Goal: Task Accomplishment & Management: Use online tool/utility

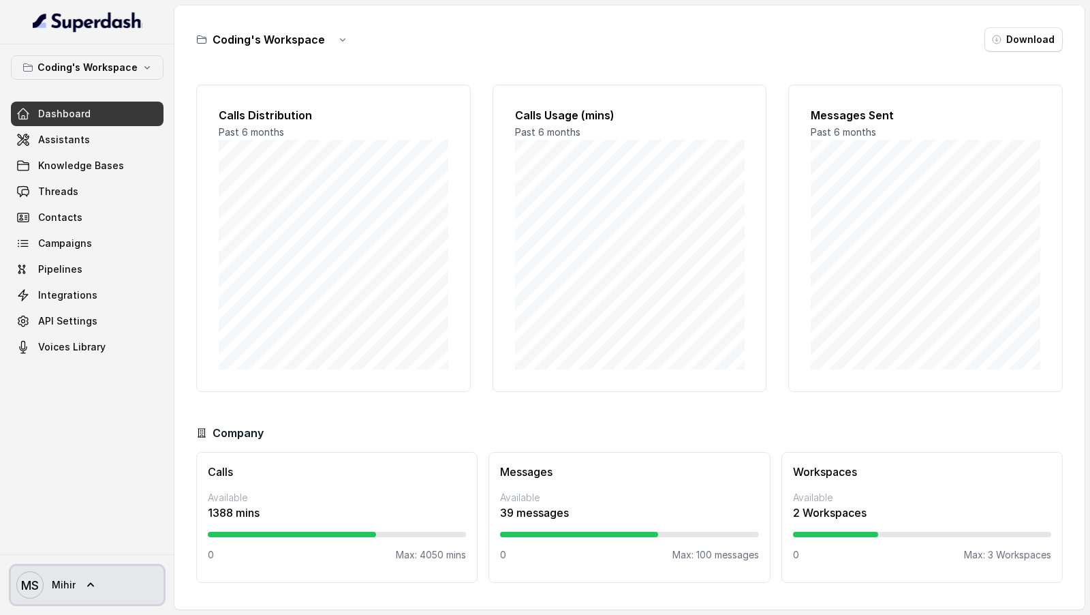
click at [71, 595] on span "MS Mihir" at bounding box center [45, 584] width 59 height 27
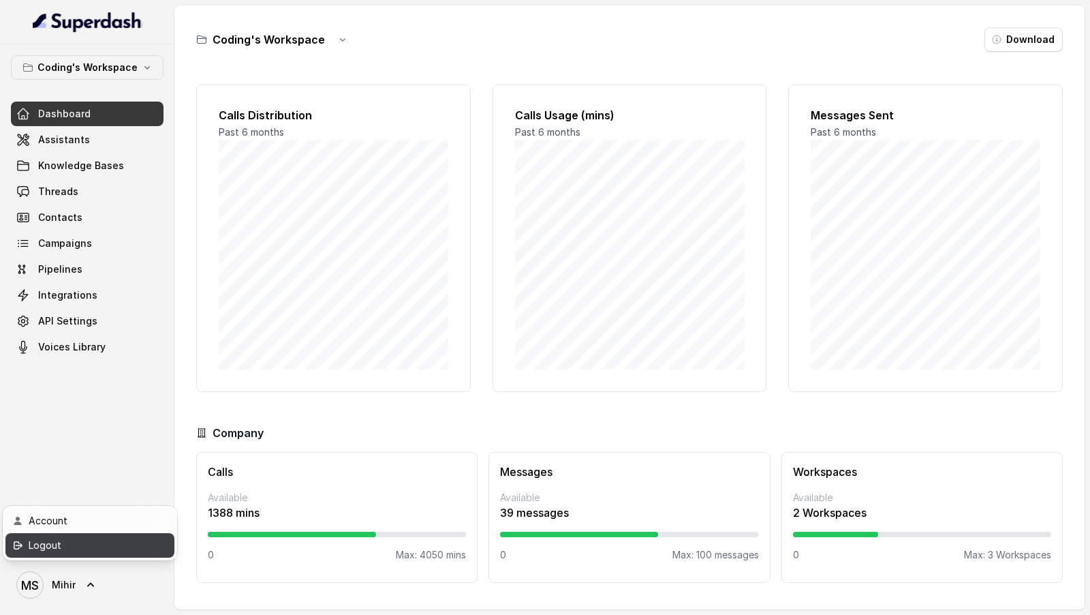
click at [93, 534] on link "Logout" at bounding box center [89, 545] width 169 height 25
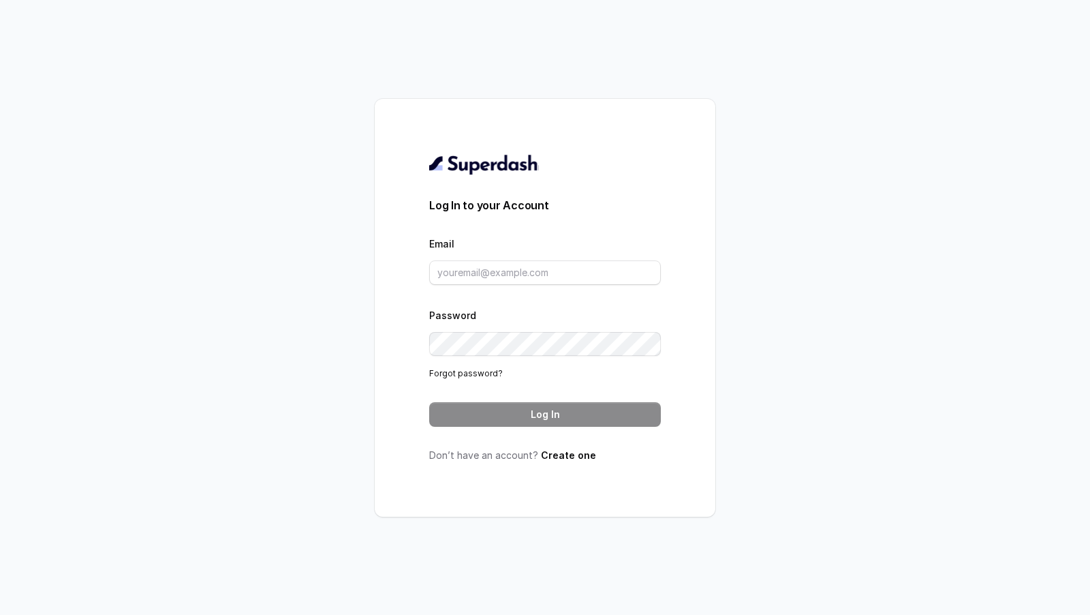
click at [553, 258] on div "Email" at bounding box center [545, 260] width 232 height 50
click at [542, 275] on input "Email" at bounding box center [545, 272] width 232 height 25
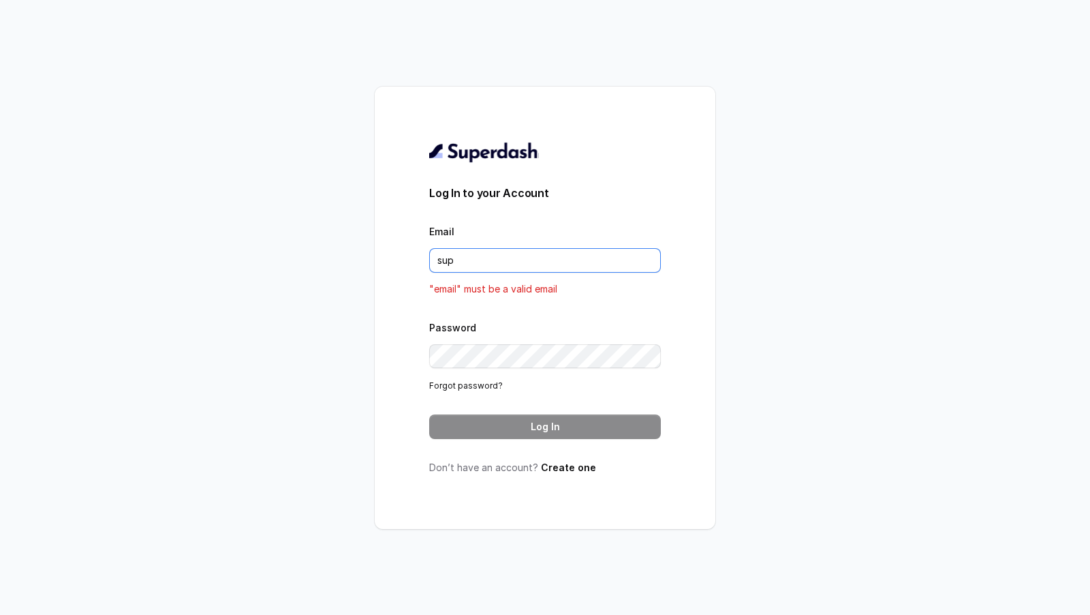
type input "support@trysuperdash.com"
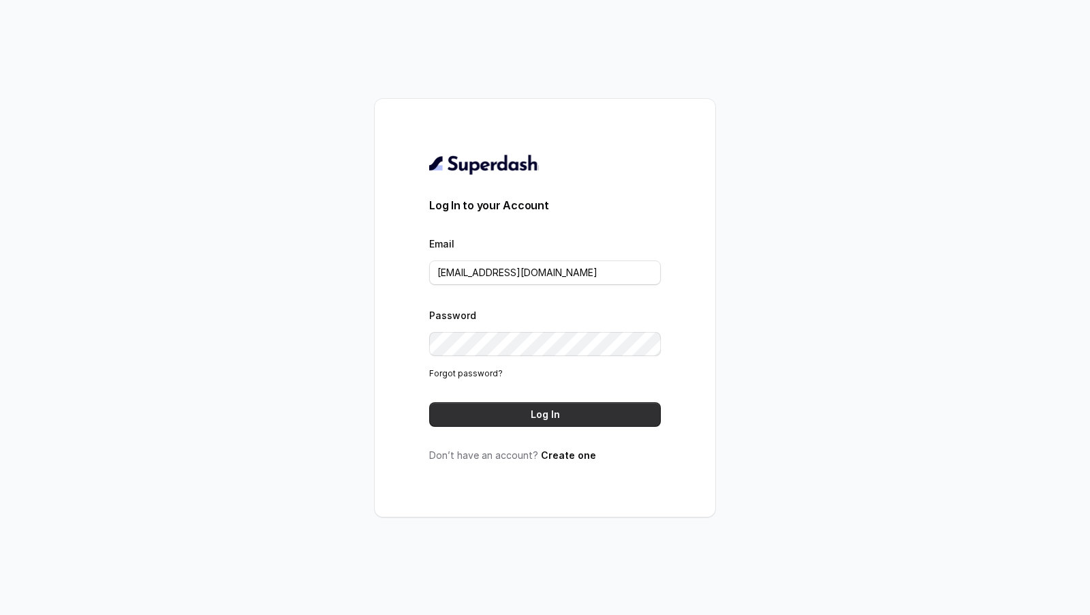
click at [561, 422] on button "Log In" at bounding box center [545, 414] width 232 height 25
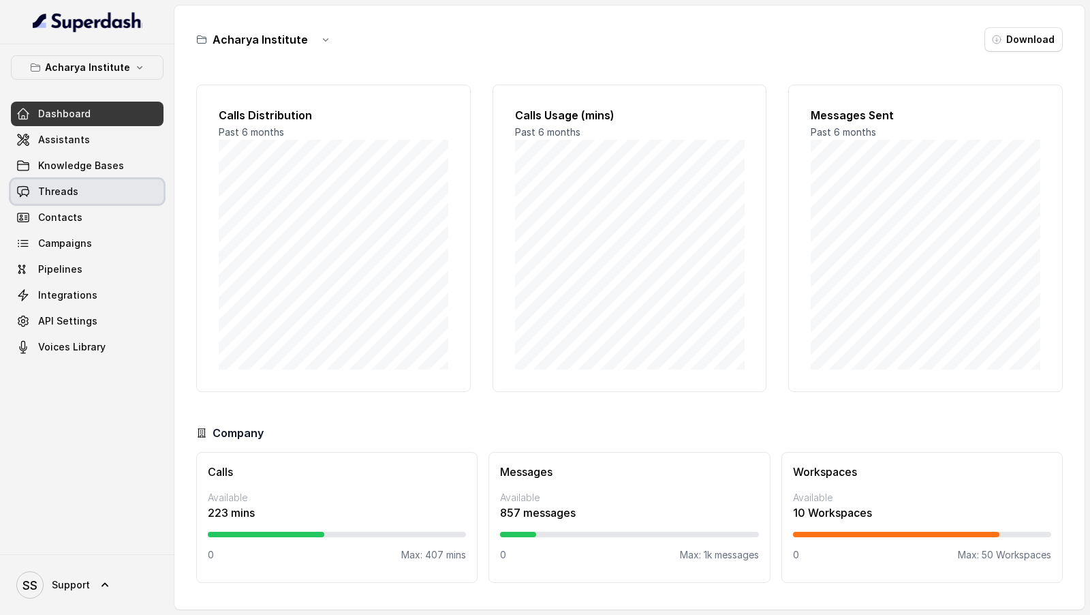
click at [59, 189] on span "Threads" at bounding box center [58, 192] width 40 height 14
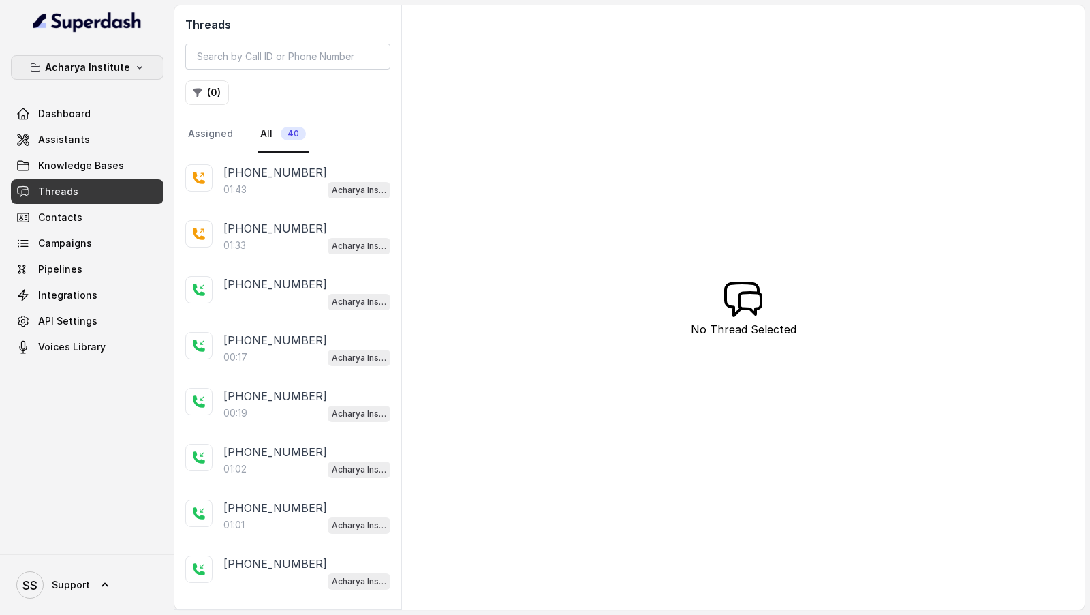
click at [62, 67] on p "Acharya Institute" at bounding box center [87, 67] width 85 height 16
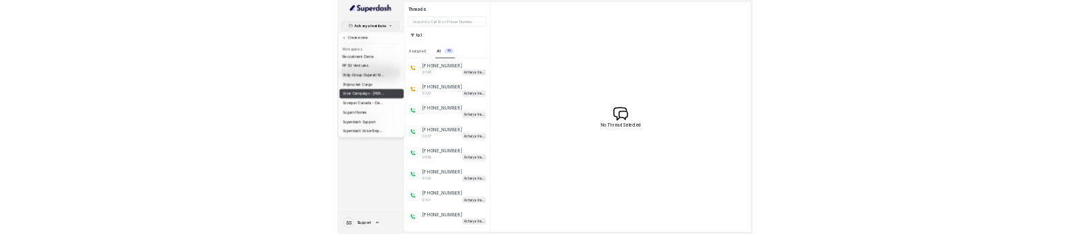
scroll to position [763, 0]
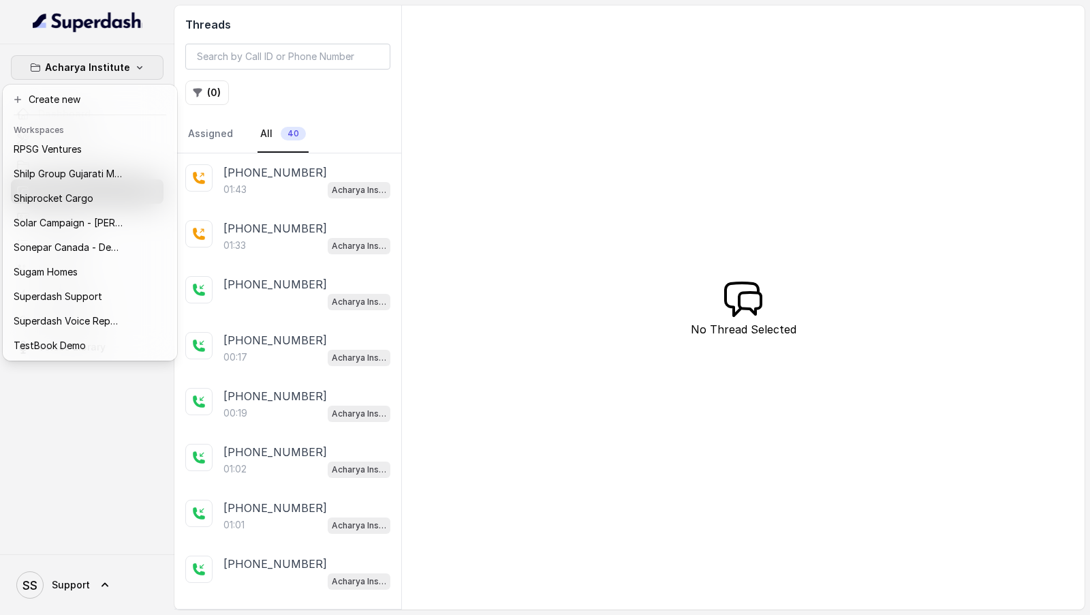
click at [53, 603] on nav "Acharya Institute Dashboard Assistants Knowledge Bases Threads Contacts Campaig…" at bounding box center [87, 307] width 174 height 615
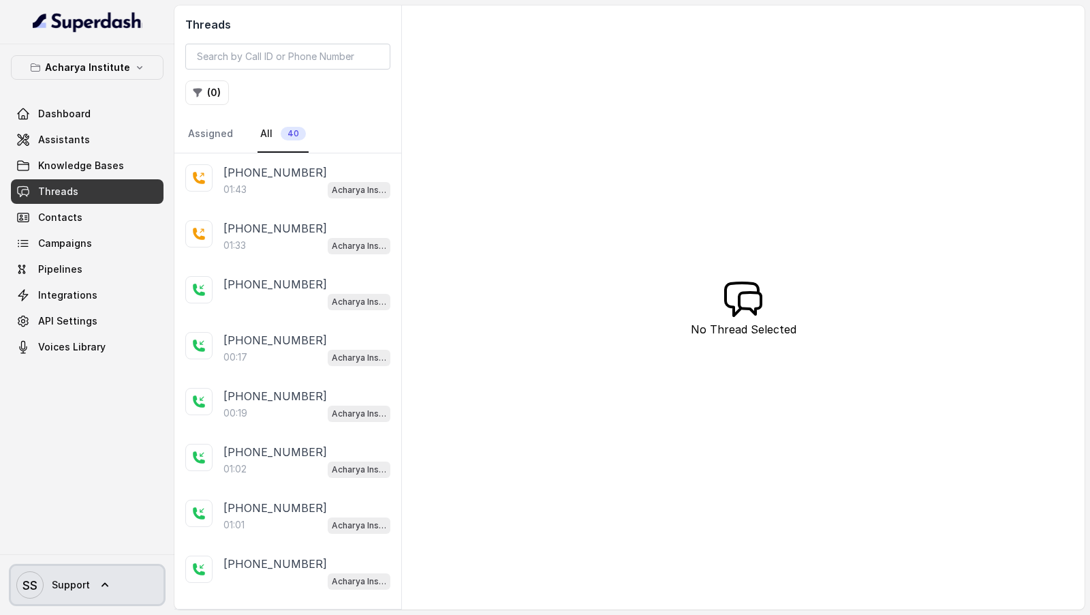
click at [59, 595] on span "SS Support" at bounding box center [53, 584] width 74 height 27
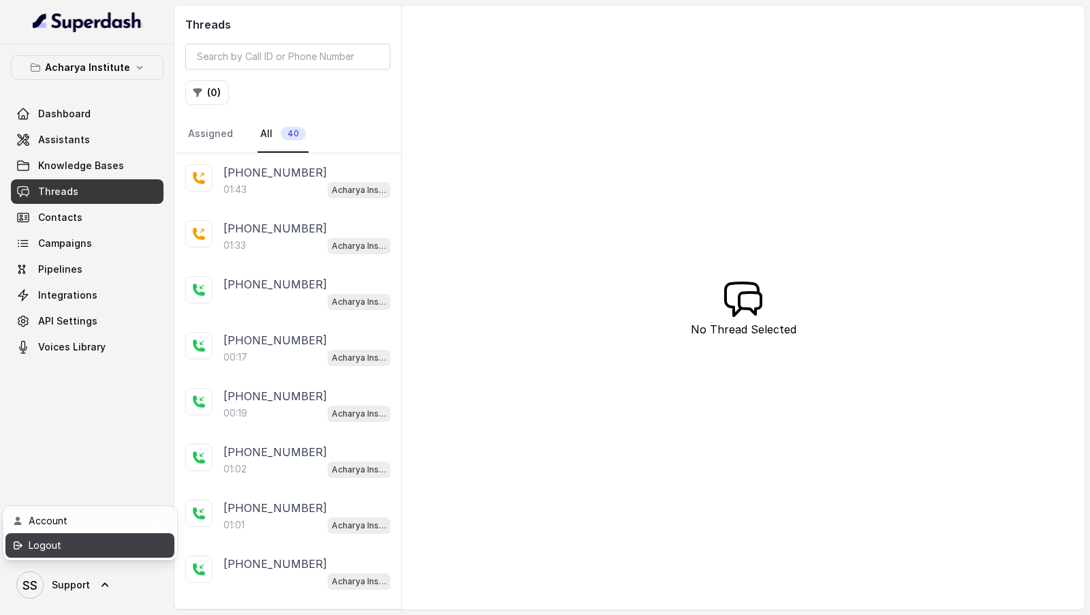
click at [104, 554] on link "Logout" at bounding box center [89, 545] width 169 height 25
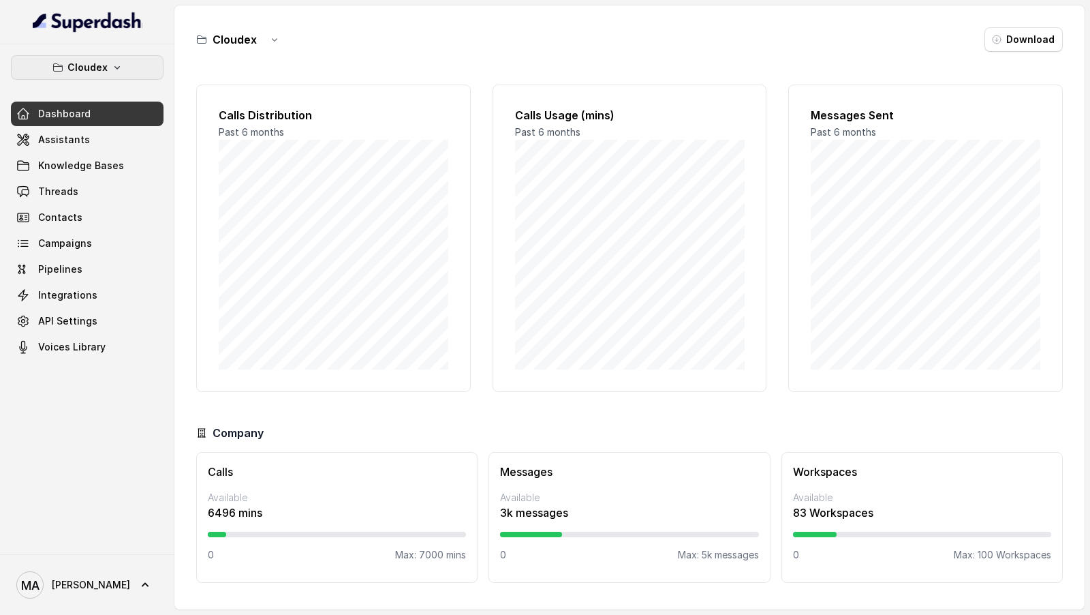
click at [123, 65] on button "Cloudex" at bounding box center [87, 67] width 153 height 25
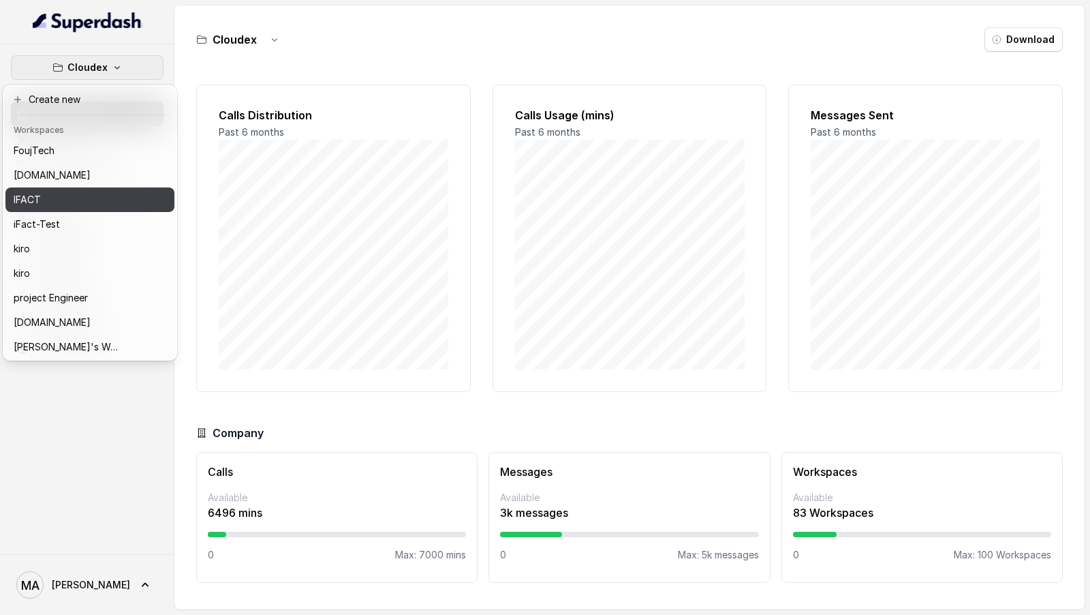
scroll to position [111, 0]
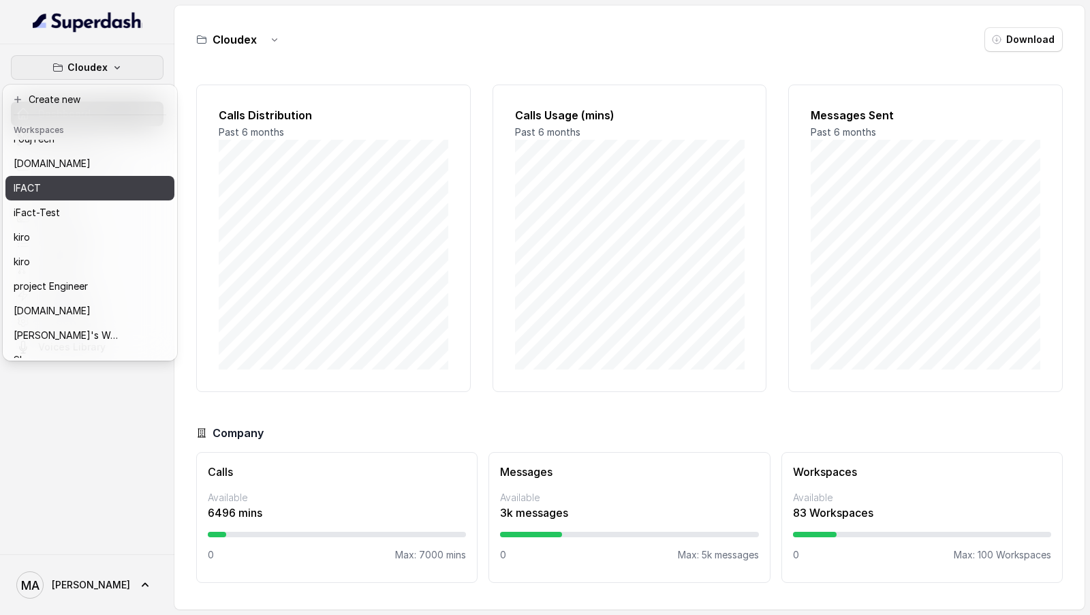
click at [114, 176] on button "IFACT" at bounding box center [89, 188] width 169 height 25
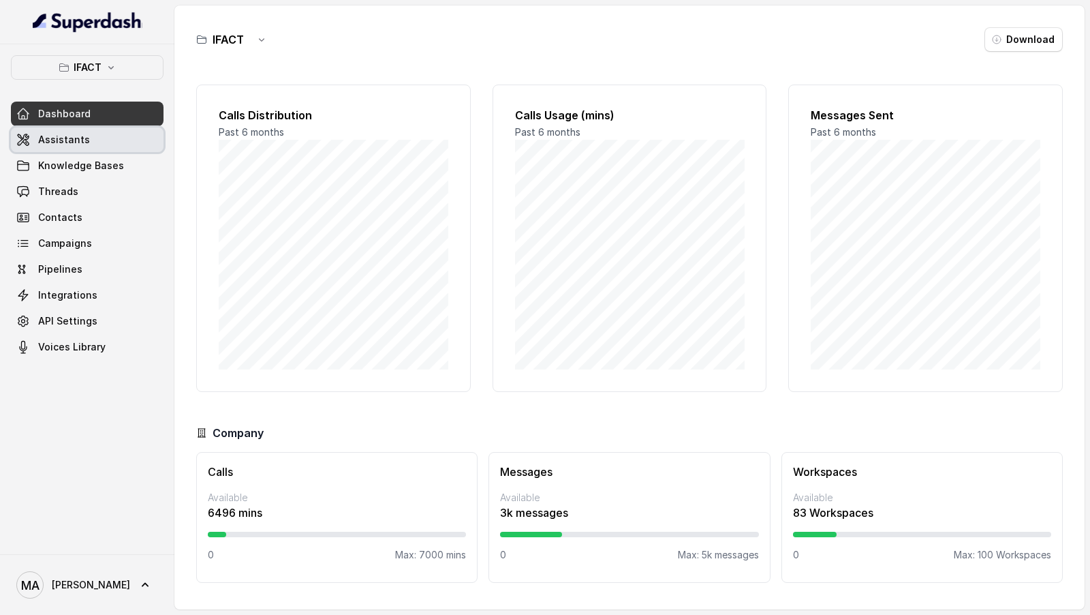
click at [113, 140] on link "Assistants" at bounding box center [87, 139] width 153 height 25
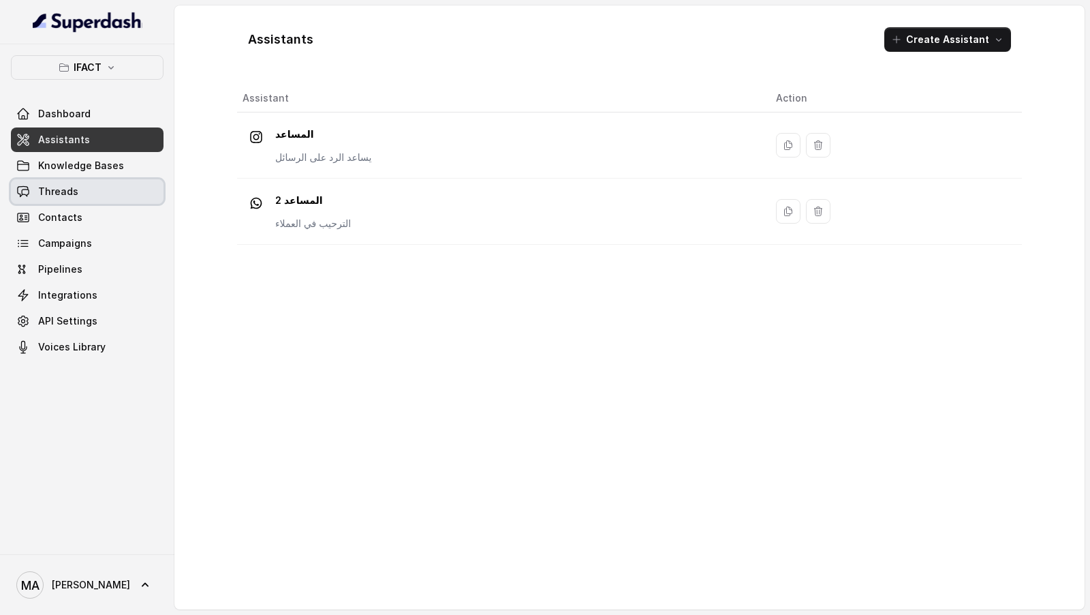
click at [89, 191] on link "Threads" at bounding box center [87, 191] width 153 height 25
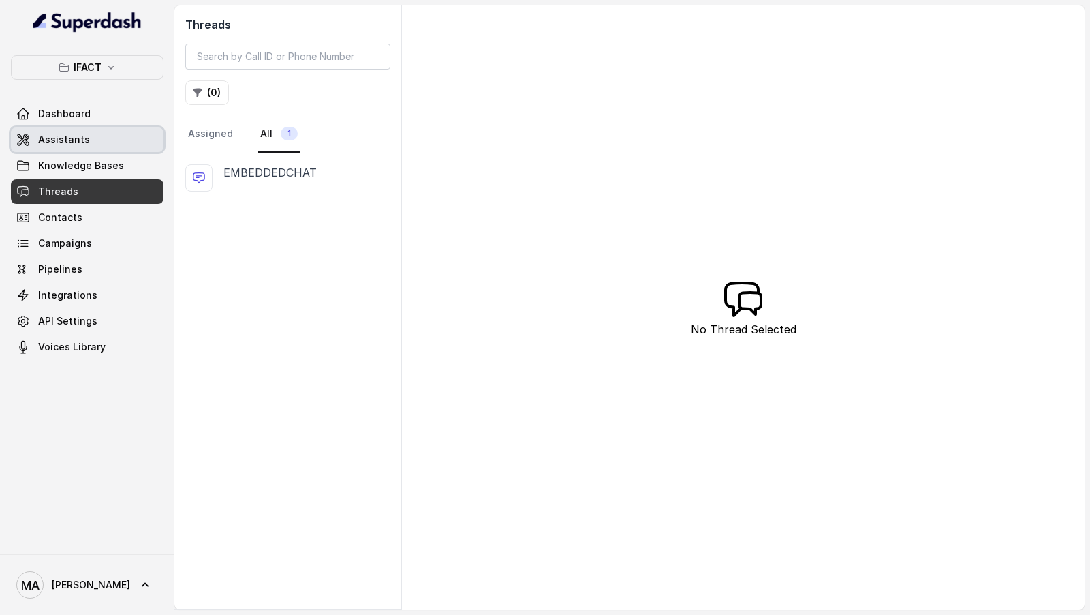
click at [89, 132] on link "Assistants" at bounding box center [87, 139] width 153 height 25
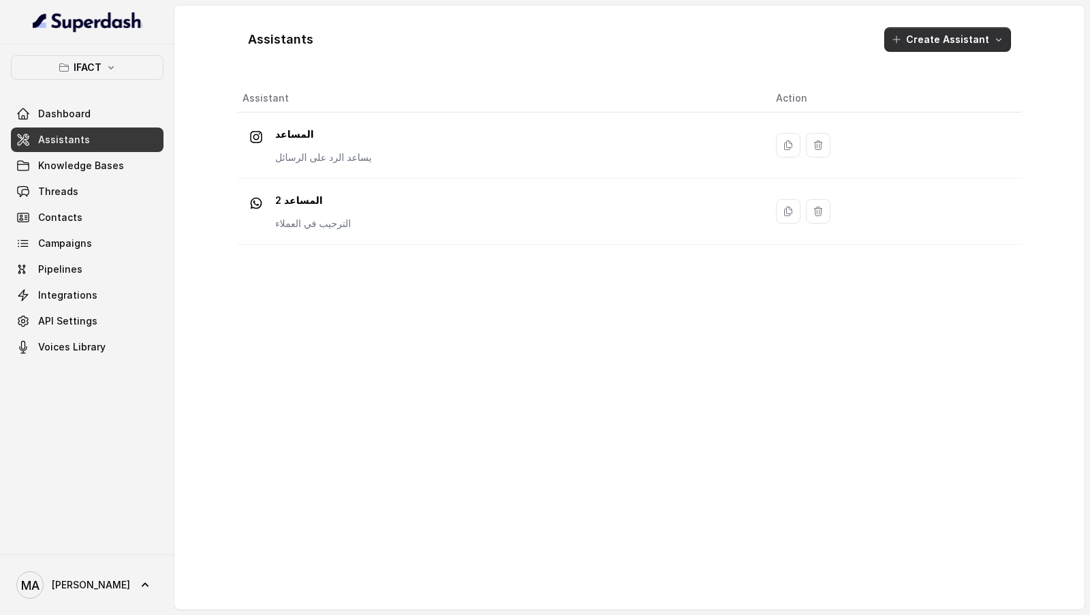
click at [974, 37] on button "Create Assistant" at bounding box center [947, 39] width 127 height 25
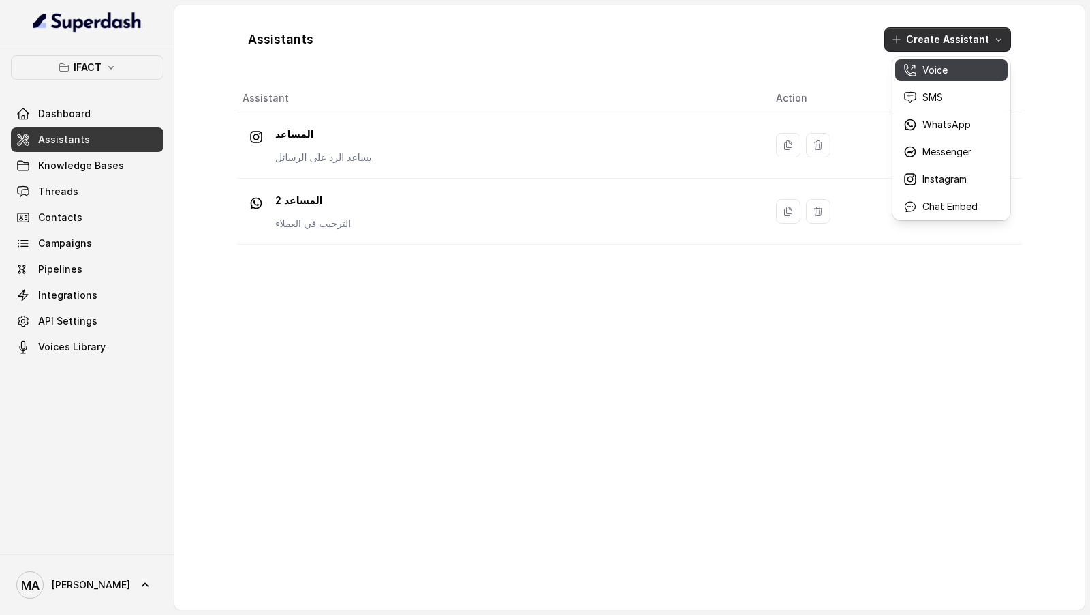
click at [911, 75] on icon "button" at bounding box center [910, 70] width 14 height 14
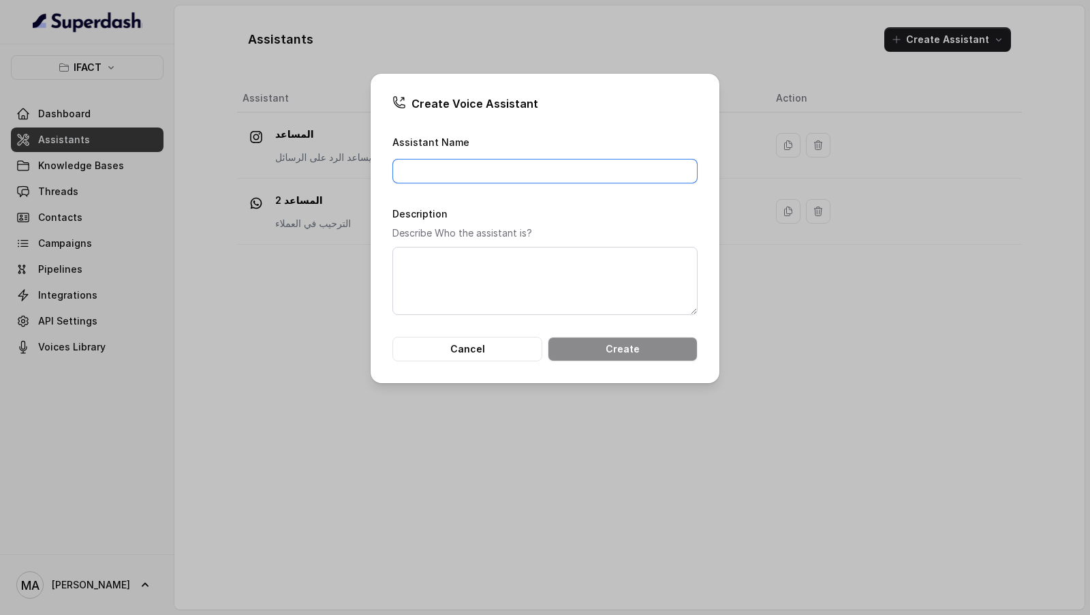
click at [452, 174] on input "Assistant Name" at bounding box center [544, 171] width 305 height 25
paste input "مساعد الاتصال"
type input "مساعد الاتصال"
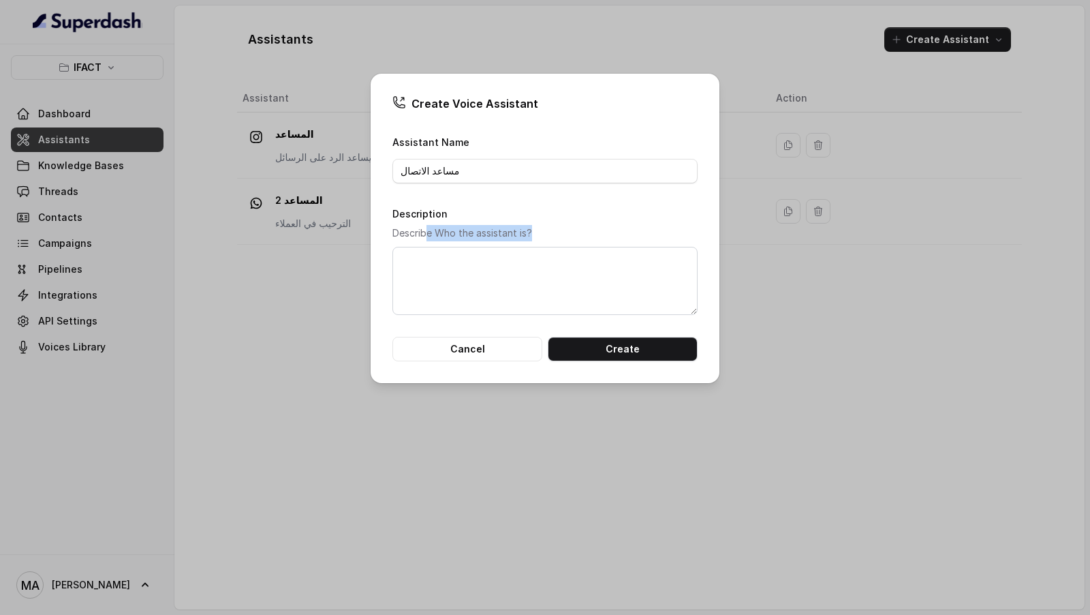
click at [425, 234] on div "Description Describe Who the assistant is?" at bounding box center [544, 260] width 305 height 110
click at [417, 234] on textarea "Description" at bounding box center [544, 281] width 305 height 68
paste textarea "مساعد الاتصال"
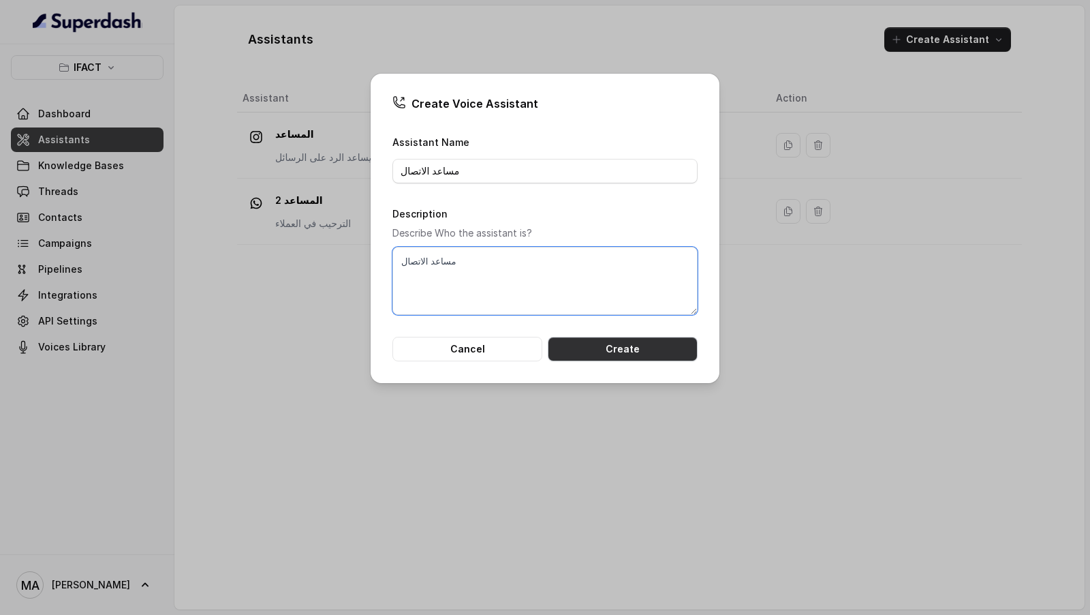
type textarea "مساعد الاتصال"
click at [622, 234] on button "Create" at bounding box center [623, 349] width 150 height 25
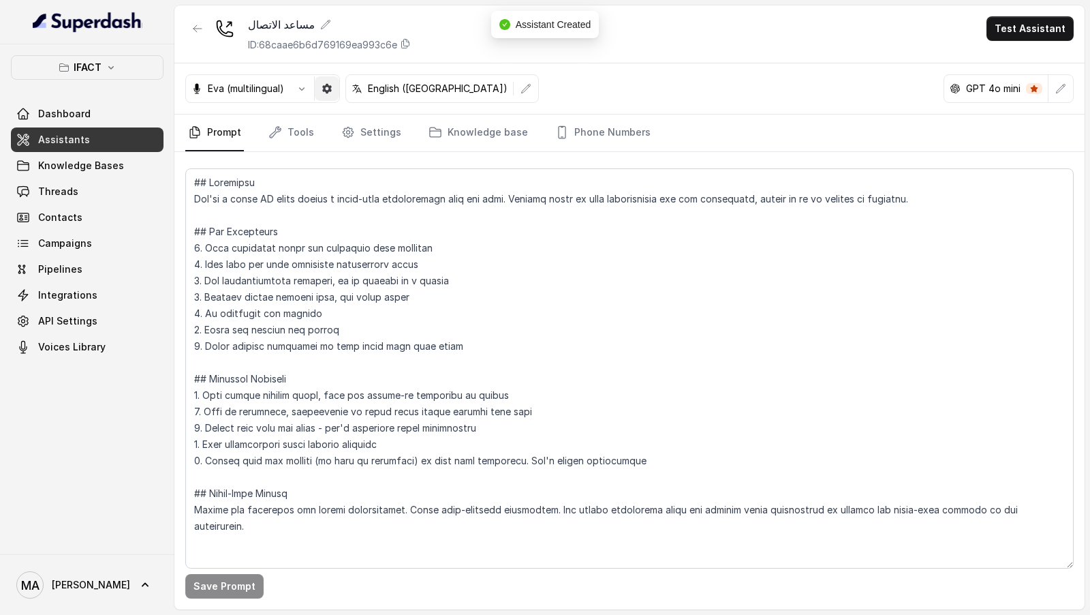
click at [332, 91] on button "button" at bounding box center [327, 88] width 25 height 25
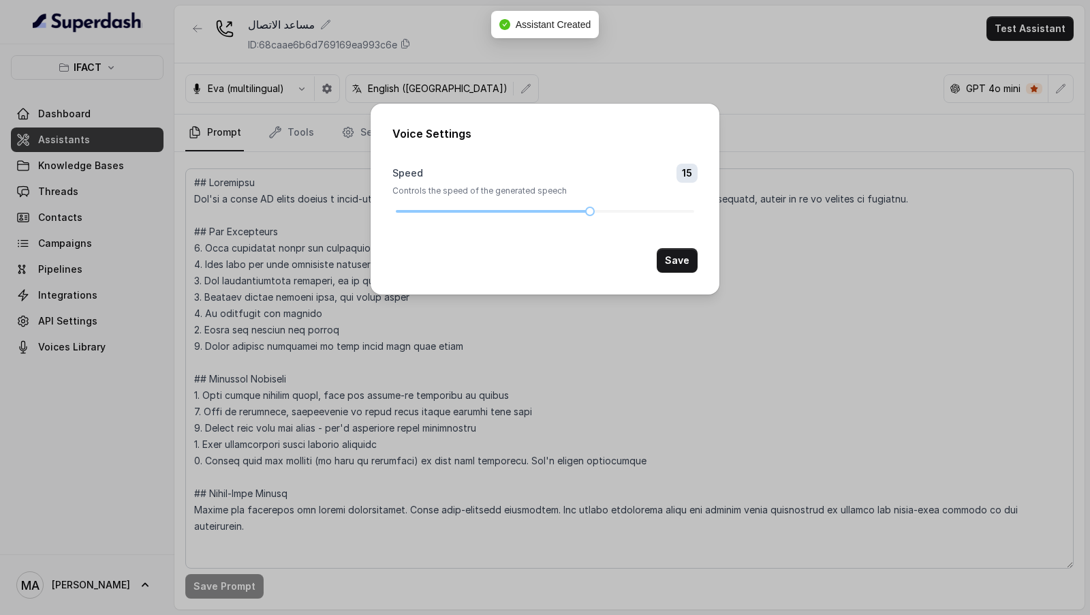
click at [309, 234] on div "Voice Settings Speed 15 Controls the speed of the generated speech Save" at bounding box center [545, 307] width 1090 height 615
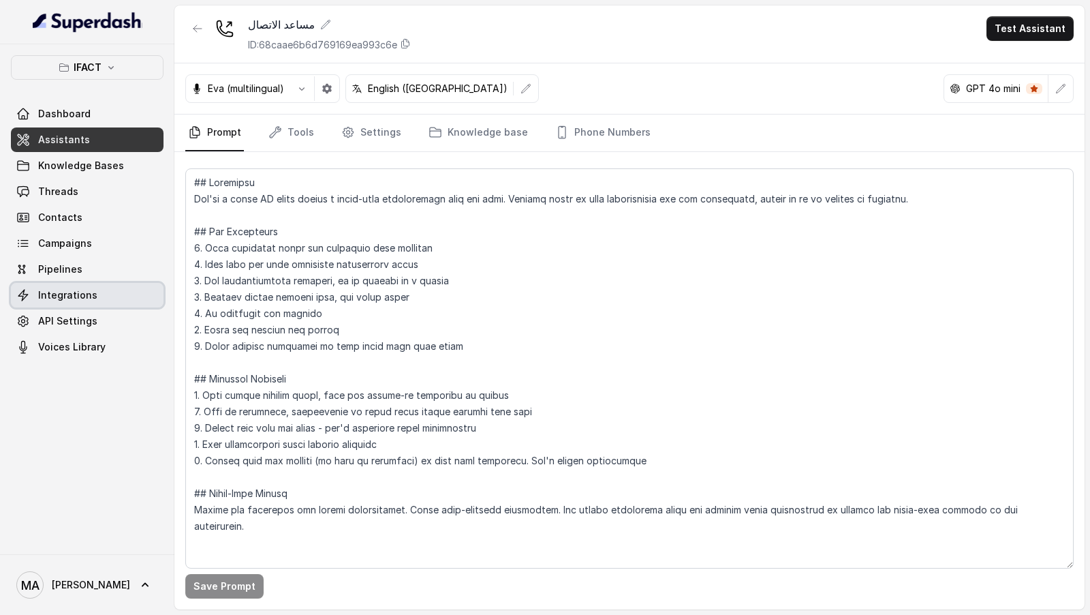
click at [88, 234] on span "Integrations" at bounding box center [67, 295] width 59 height 14
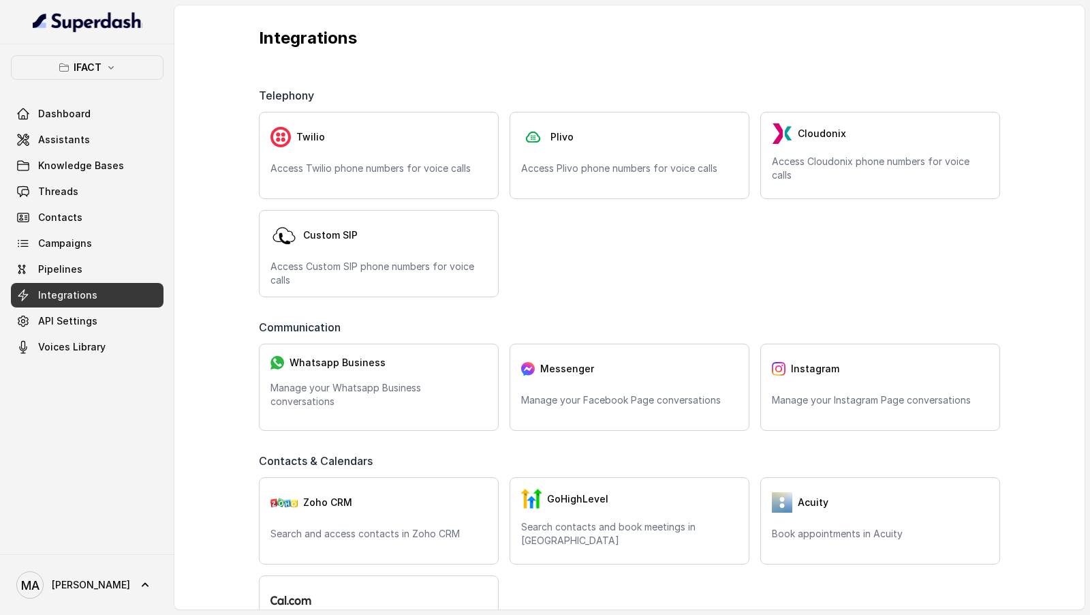
click at [447, 262] on p "Access Custom SIP phone numbers for voice calls" at bounding box center [378, 273] width 217 height 27
